Goal: Find contact information: Find contact information

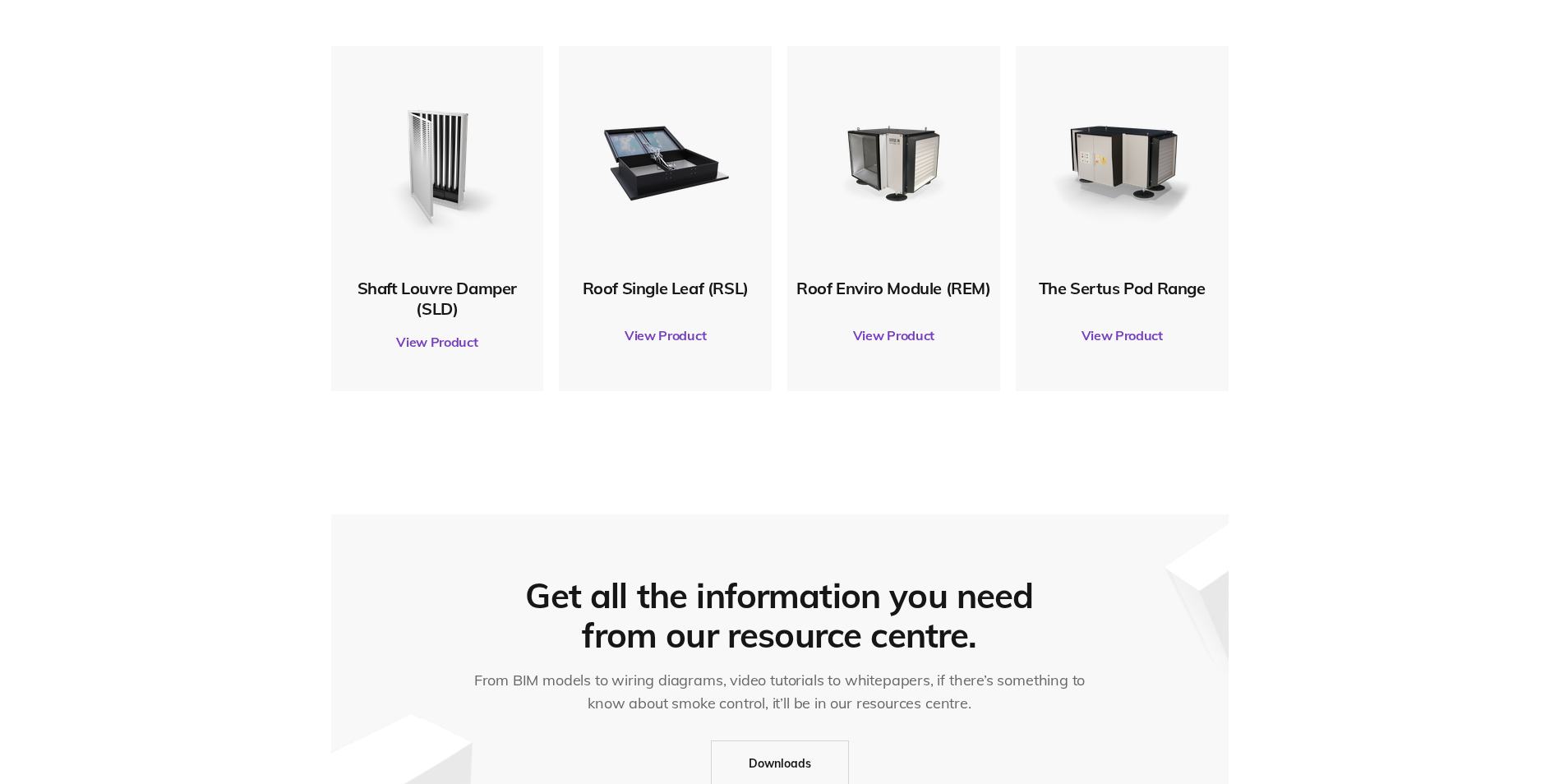
scroll to position [4978, 0]
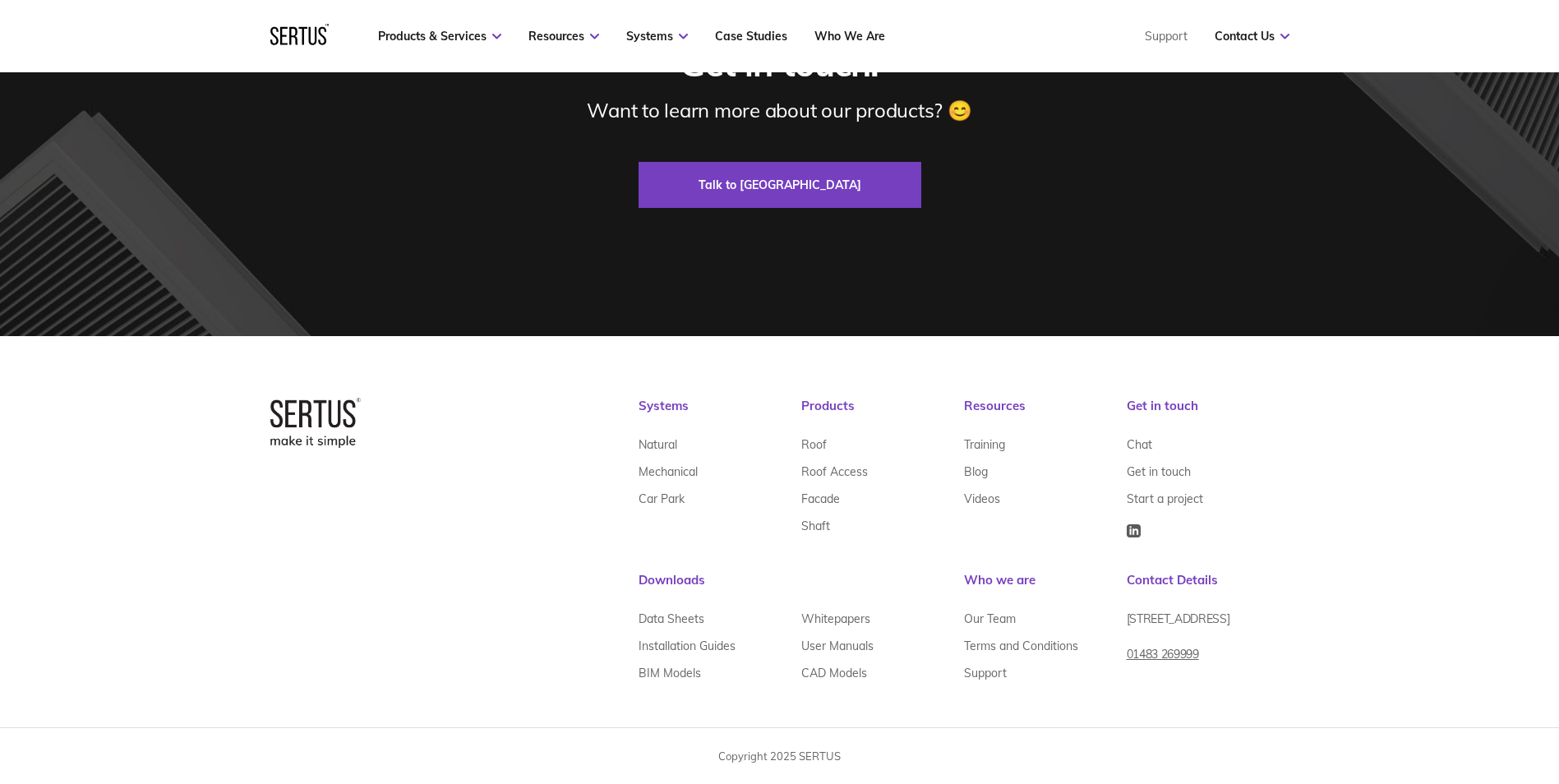
drag, startPoint x: 1206, startPoint y: 606, endPoint x: 1226, endPoint y: 601, distance: 20.6
click at [1206, 606] on div "[STREET_ADDRESS]" at bounding box center [1208, 625] width 163 height 40
click at [1517, 619] on div "Systems Natural Mechanical Car Park Products Roof Roof Access Facade Shaft Reso…" at bounding box center [779, 560] width 1559 height 448
click at [1351, 524] on div "Systems Natural Mechanical Car Park Products Roof Roof Access Facade Shaft Reso…" at bounding box center [779, 560] width 1559 height 448
click at [1135, 472] on link "Get in touch" at bounding box center [1159, 471] width 64 height 28
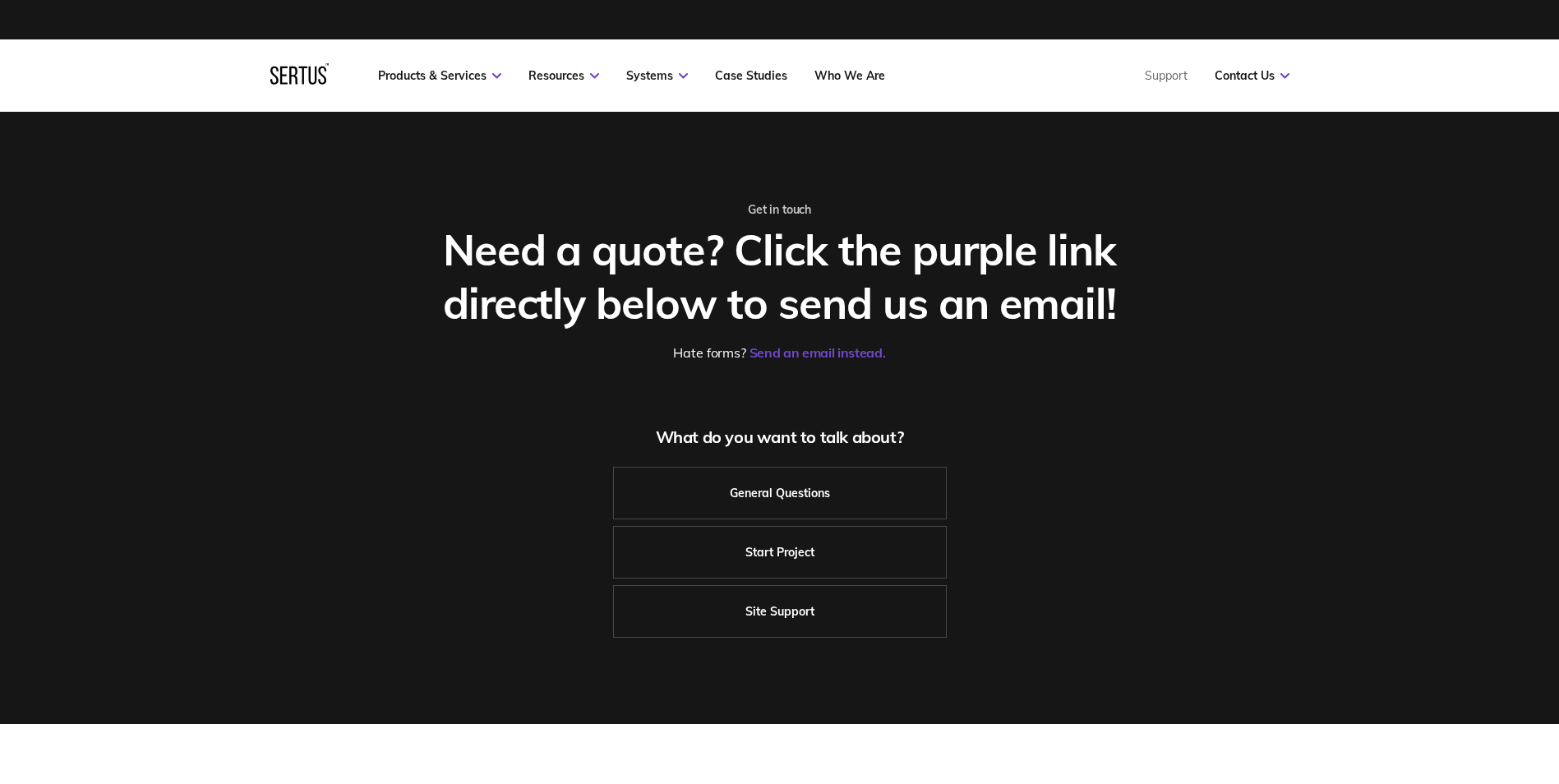
click at [839, 354] on link "Send an email instead." at bounding box center [818, 352] width 137 height 16
